Goal: Find specific page/section

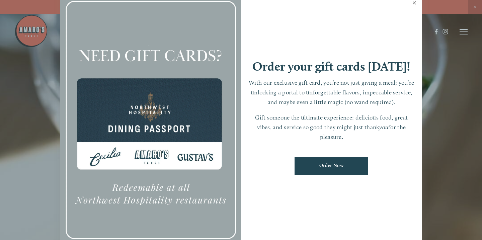
click at [413, 8] on link "Close" at bounding box center [414, 3] width 13 height 19
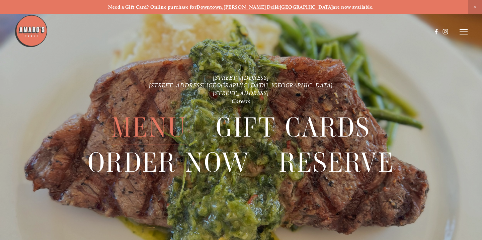
click at [150, 128] on span "Menu" at bounding box center [148, 127] width 75 height 35
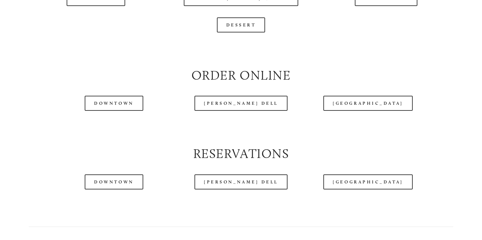
scroll to position [741, 0]
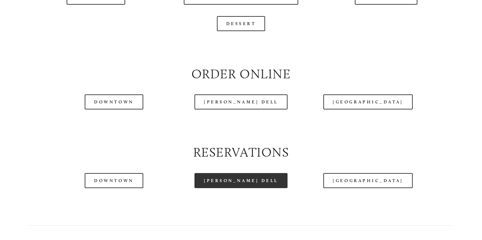
click at [241, 180] on link "[PERSON_NAME] Dell" at bounding box center [240, 180] width 93 height 15
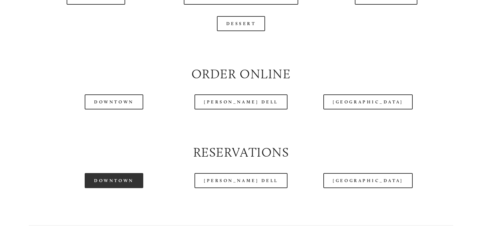
click at [100, 177] on link "Downtown" at bounding box center [114, 180] width 58 height 15
